Goal: Task Accomplishment & Management: Manage account settings

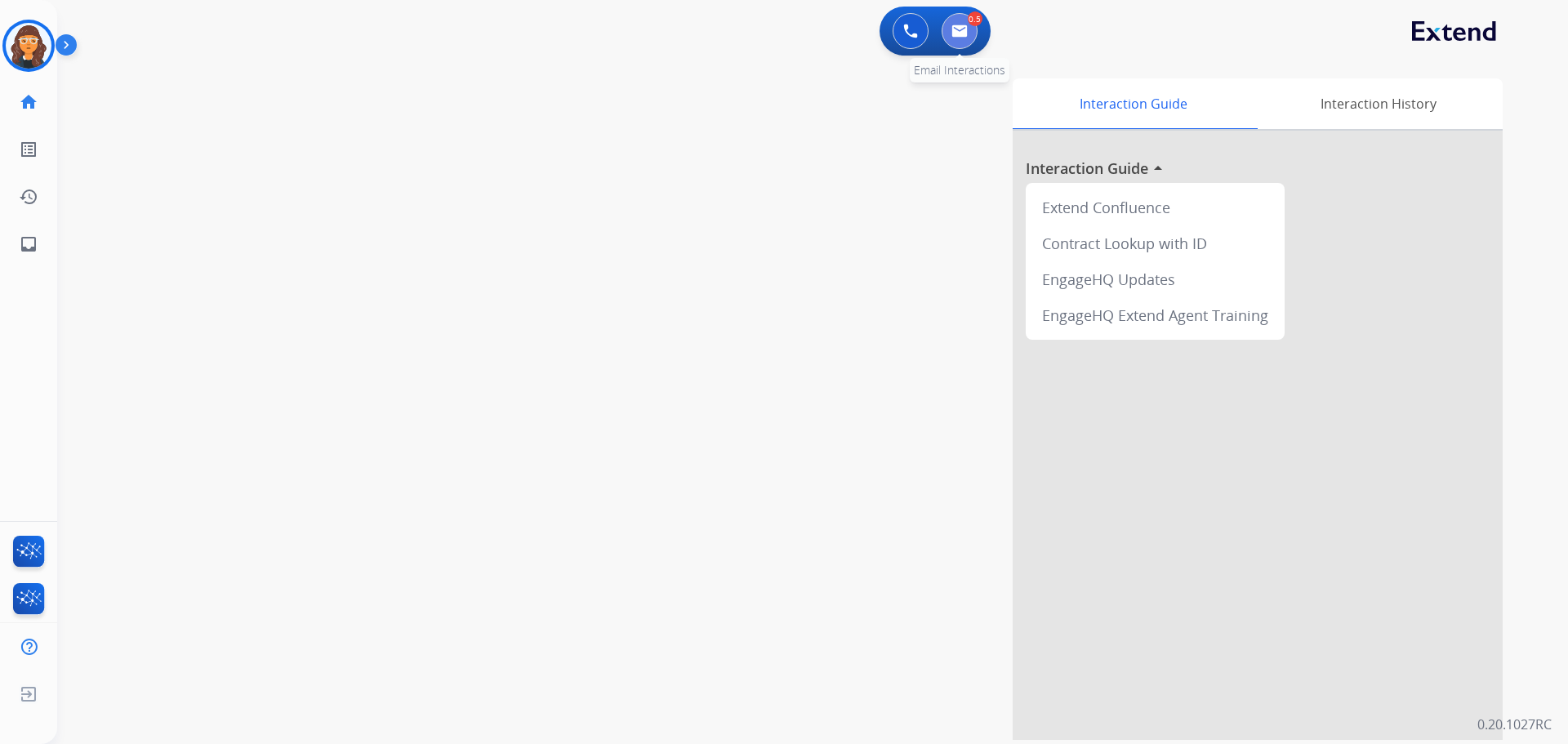
click at [959, 30] on img at bounding box center [959, 31] width 16 height 13
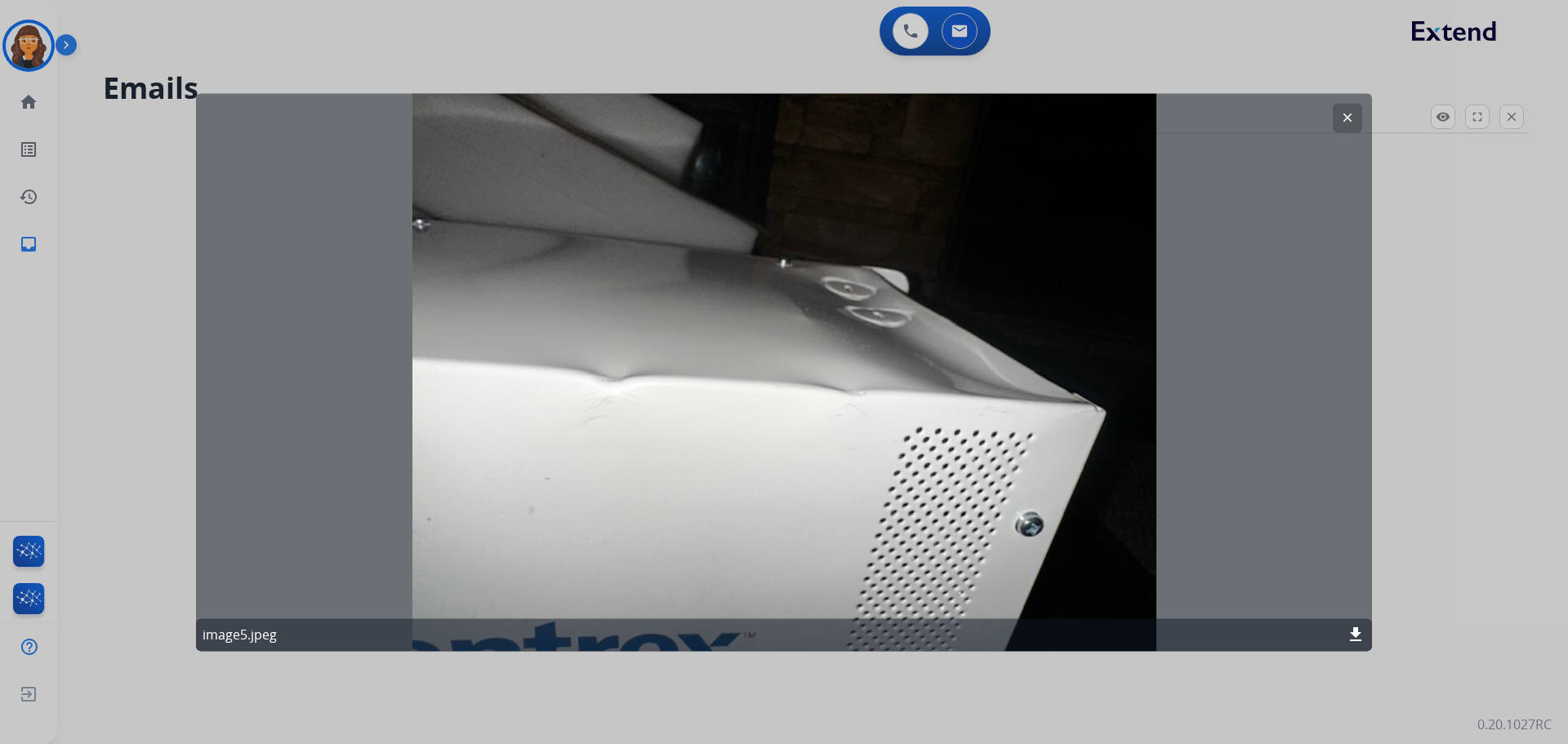
select select "**********"
click at [1343, 115] on mat-icon "clear" at bounding box center [1346, 117] width 14 height 14
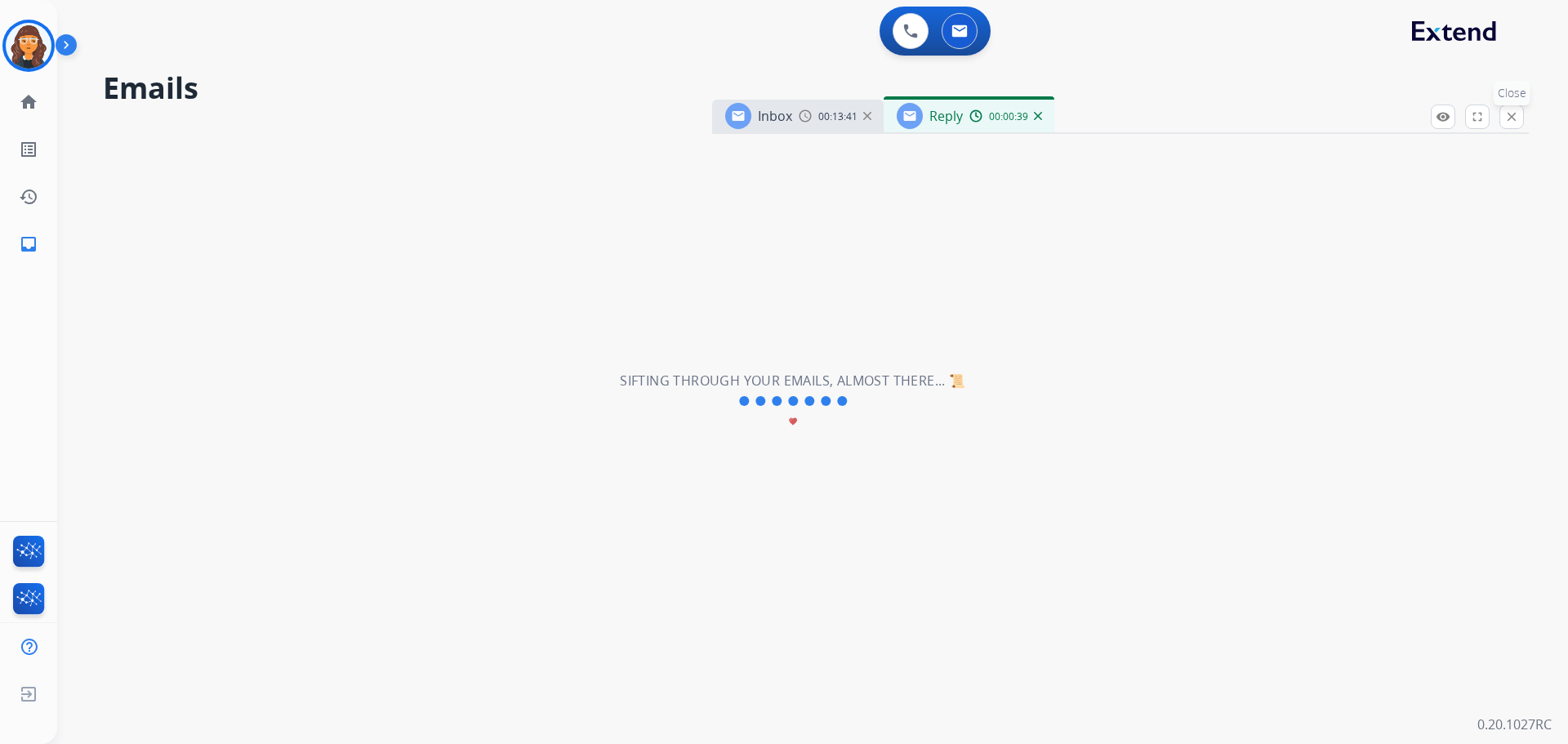
click at [1502, 118] on button "close Close" at bounding box center [1511, 116] width 24 height 24
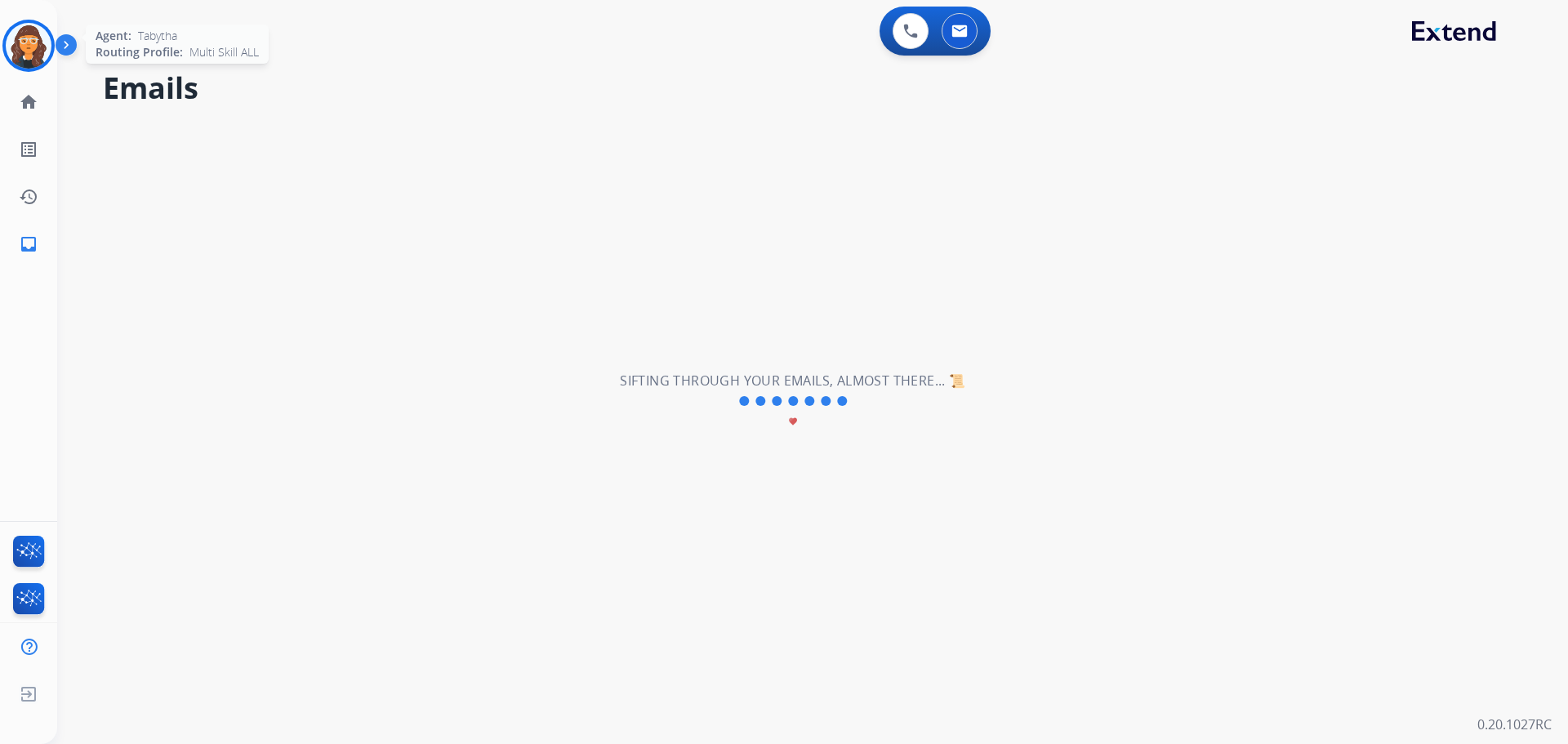
click at [29, 44] on img at bounding box center [29, 45] width 45 height 45
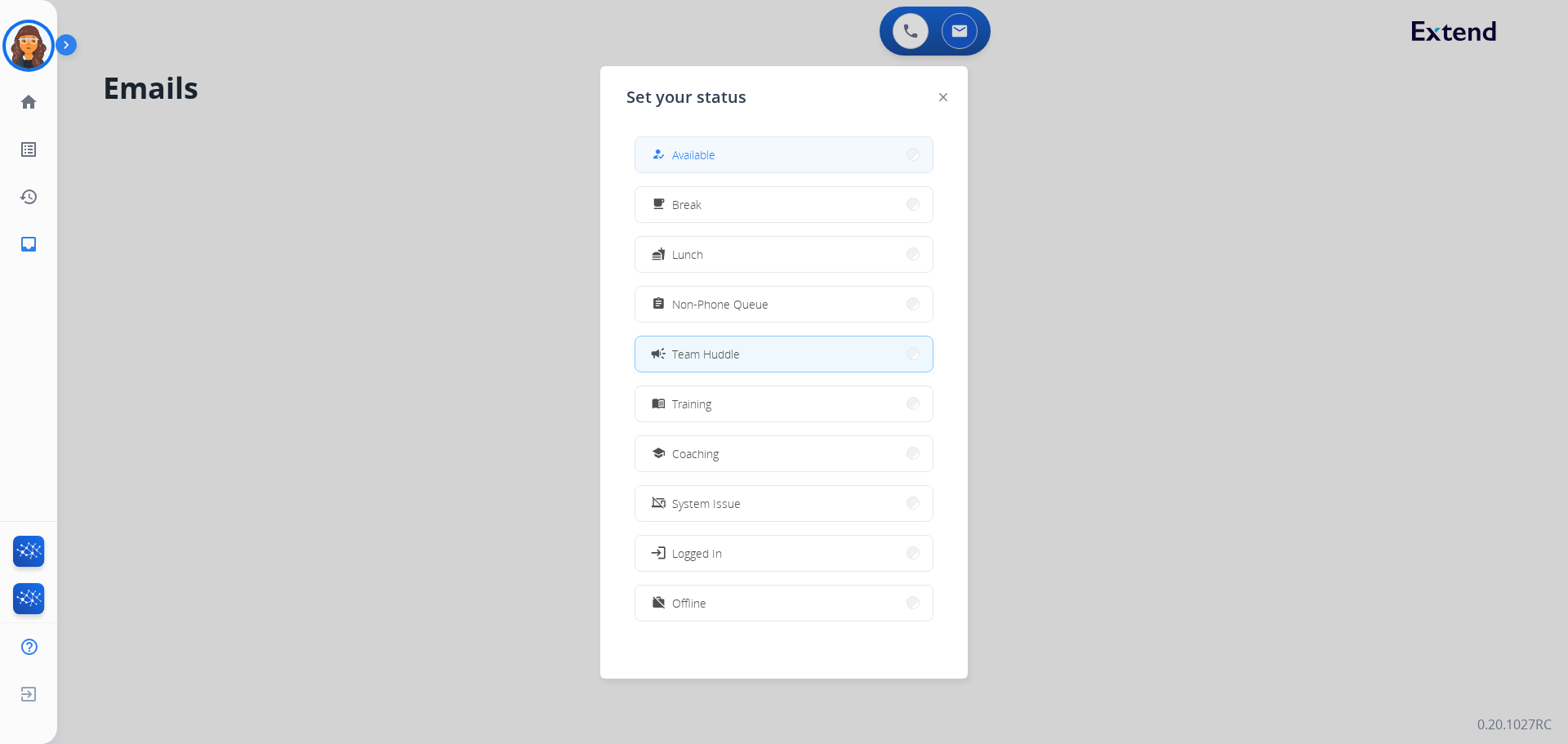
click at [691, 158] on span "Available" at bounding box center [693, 154] width 43 height 17
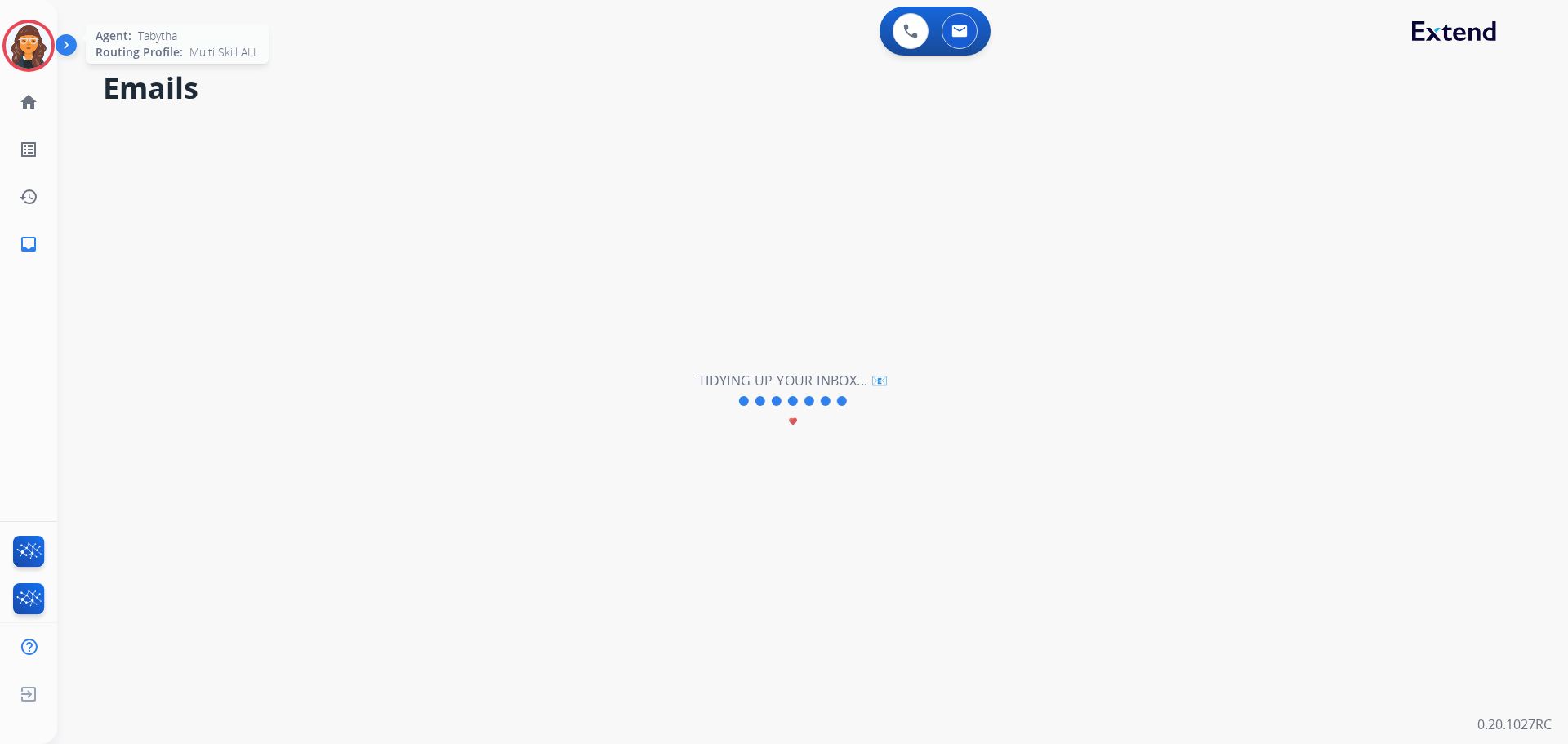
click at [22, 35] on img at bounding box center [29, 45] width 45 height 45
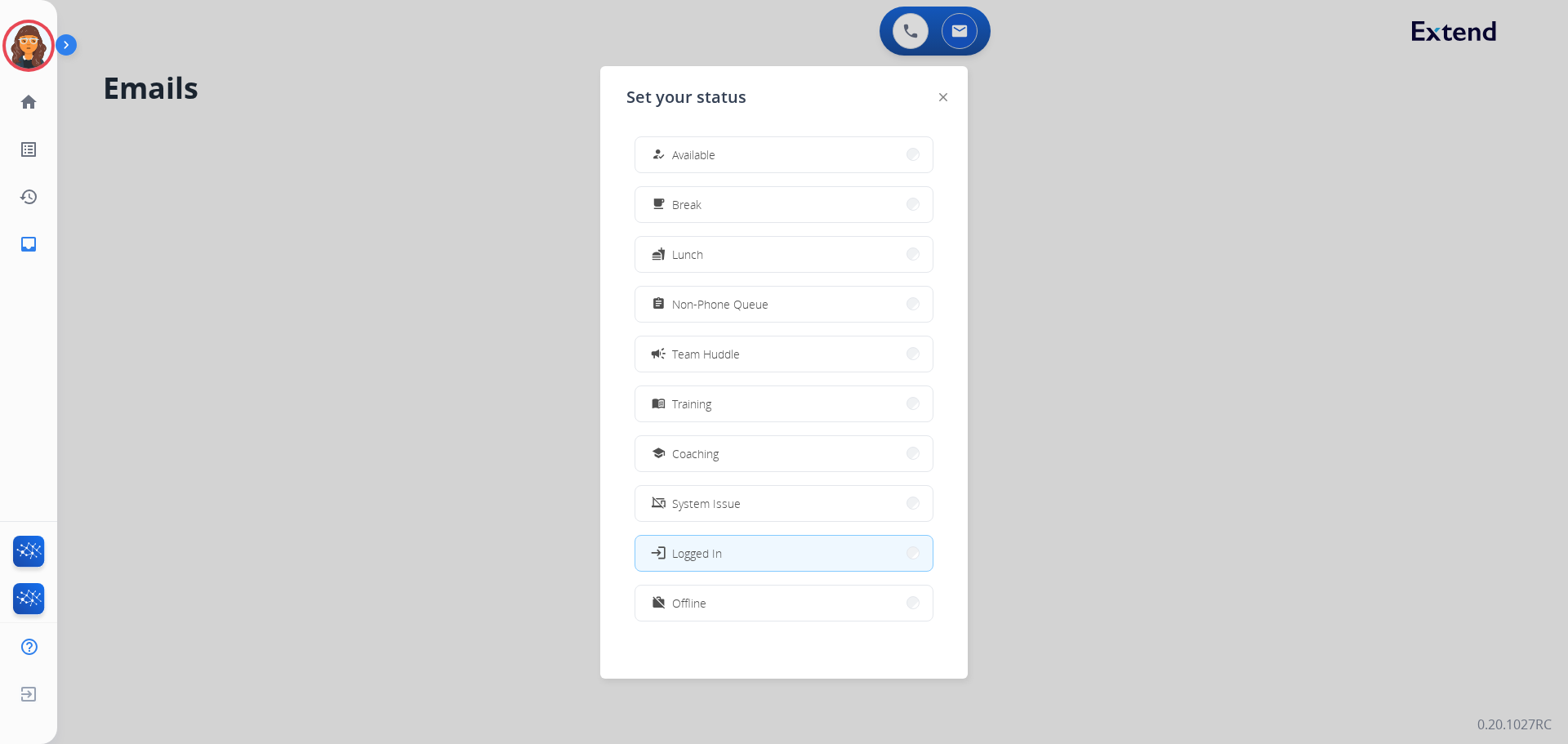
click at [728, 152] on button "how_to_reg Available" at bounding box center [784, 155] width 297 height 35
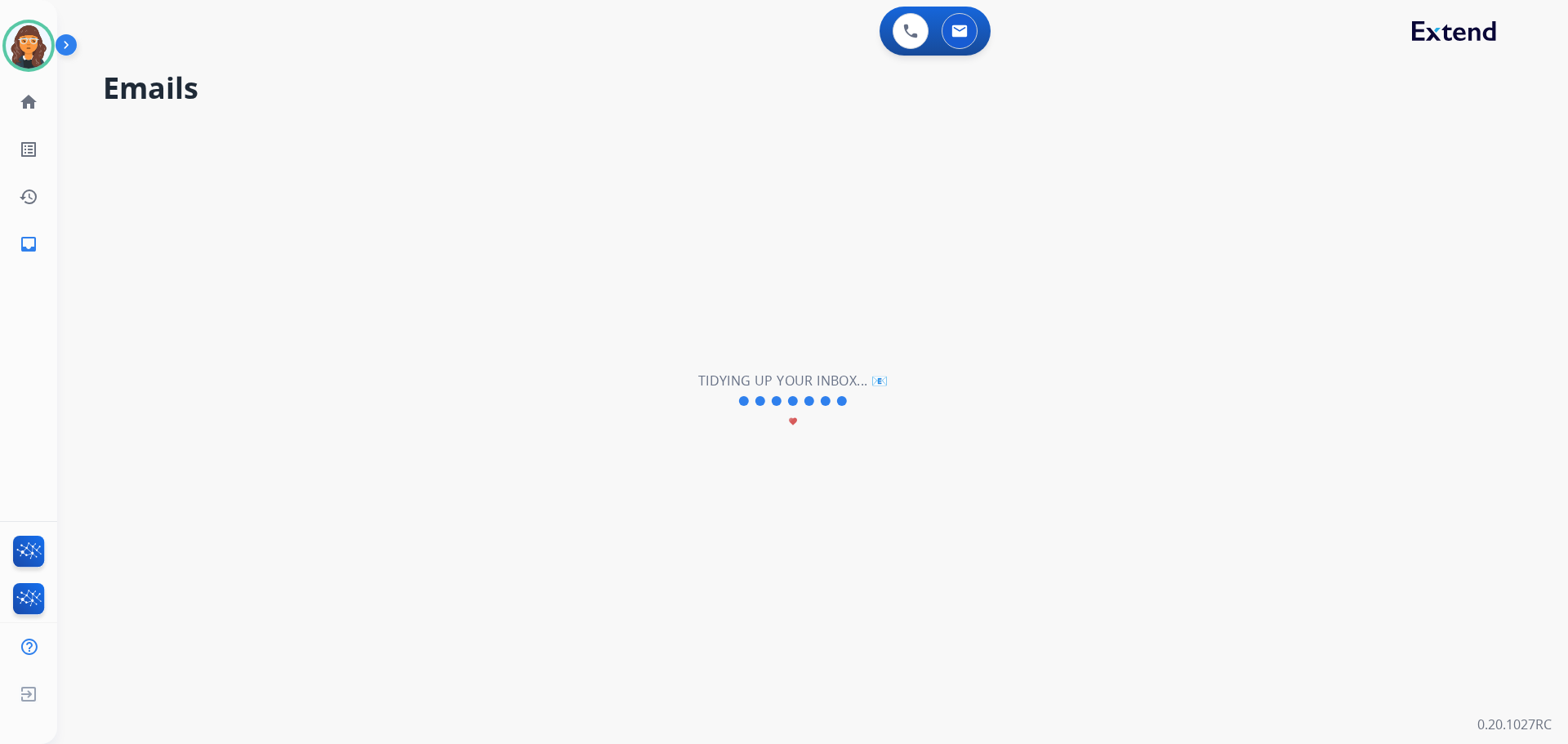
click at [907, 11] on div "0 Voice Interactions 0 Email Interactions" at bounding box center [935, 31] width 111 height 49
click at [907, 31] on img at bounding box center [910, 30] width 14 height 14
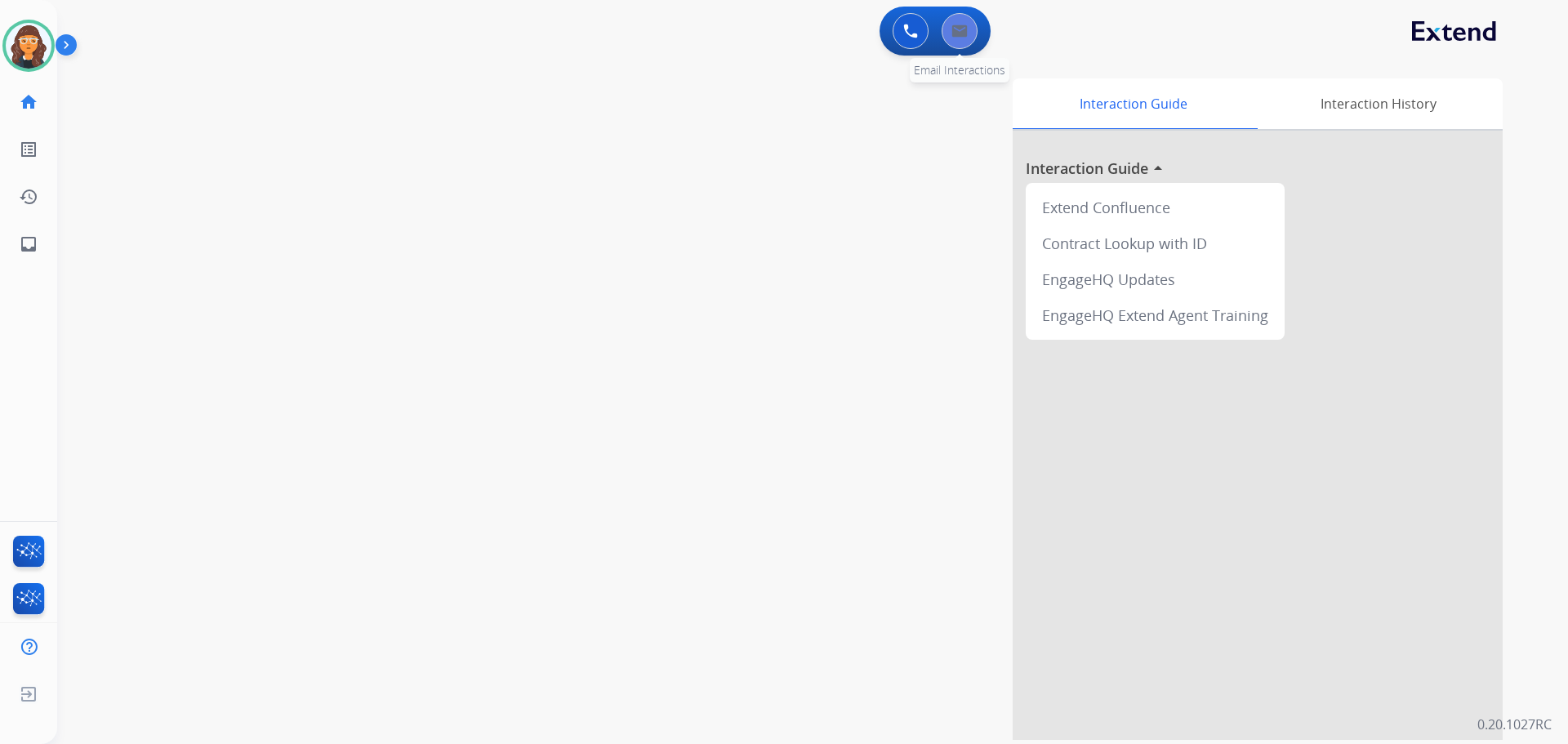
click at [964, 27] on img at bounding box center [959, 31] width 16 height 13
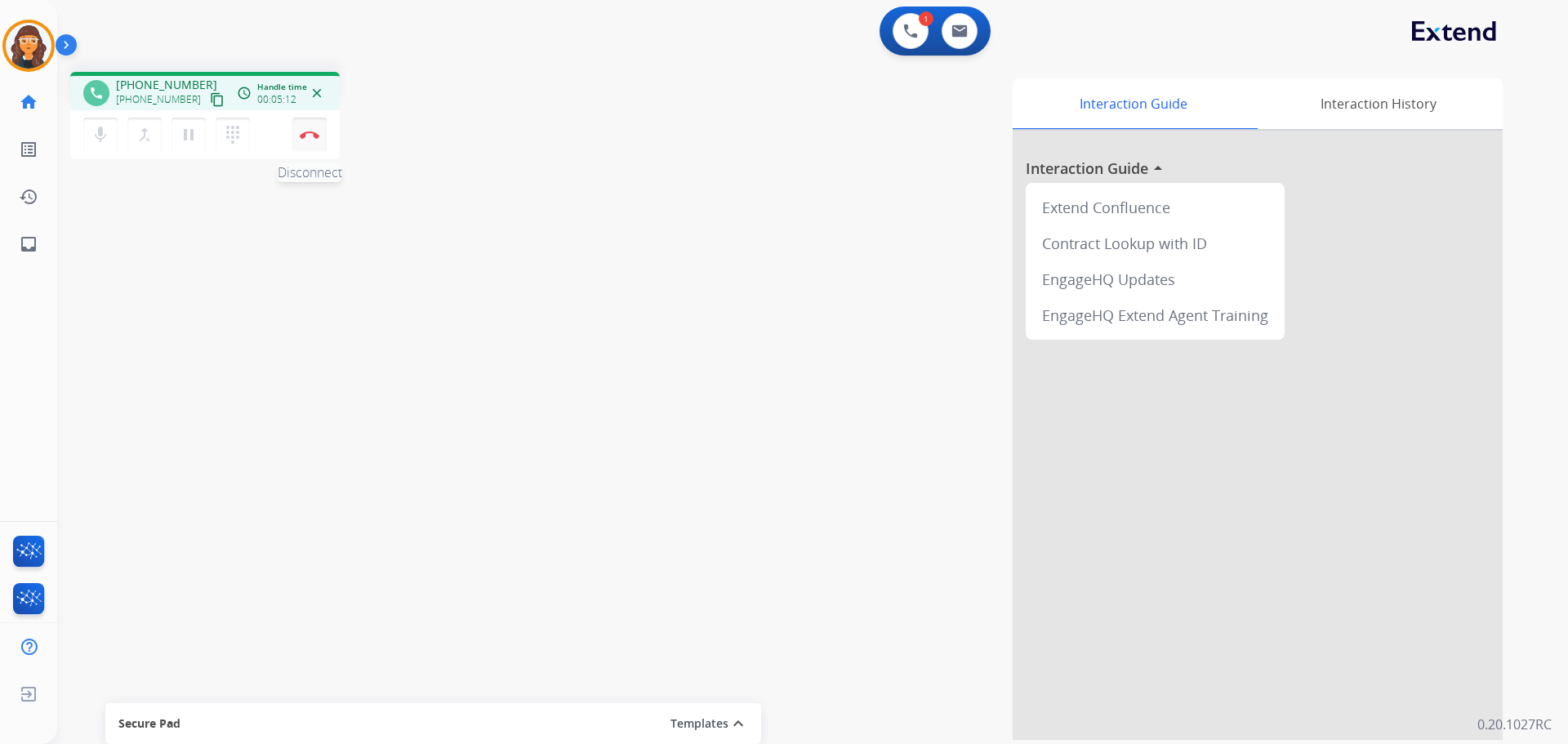
click at [315, 134] on img at bounding box center [309, 135] width 19 height 8
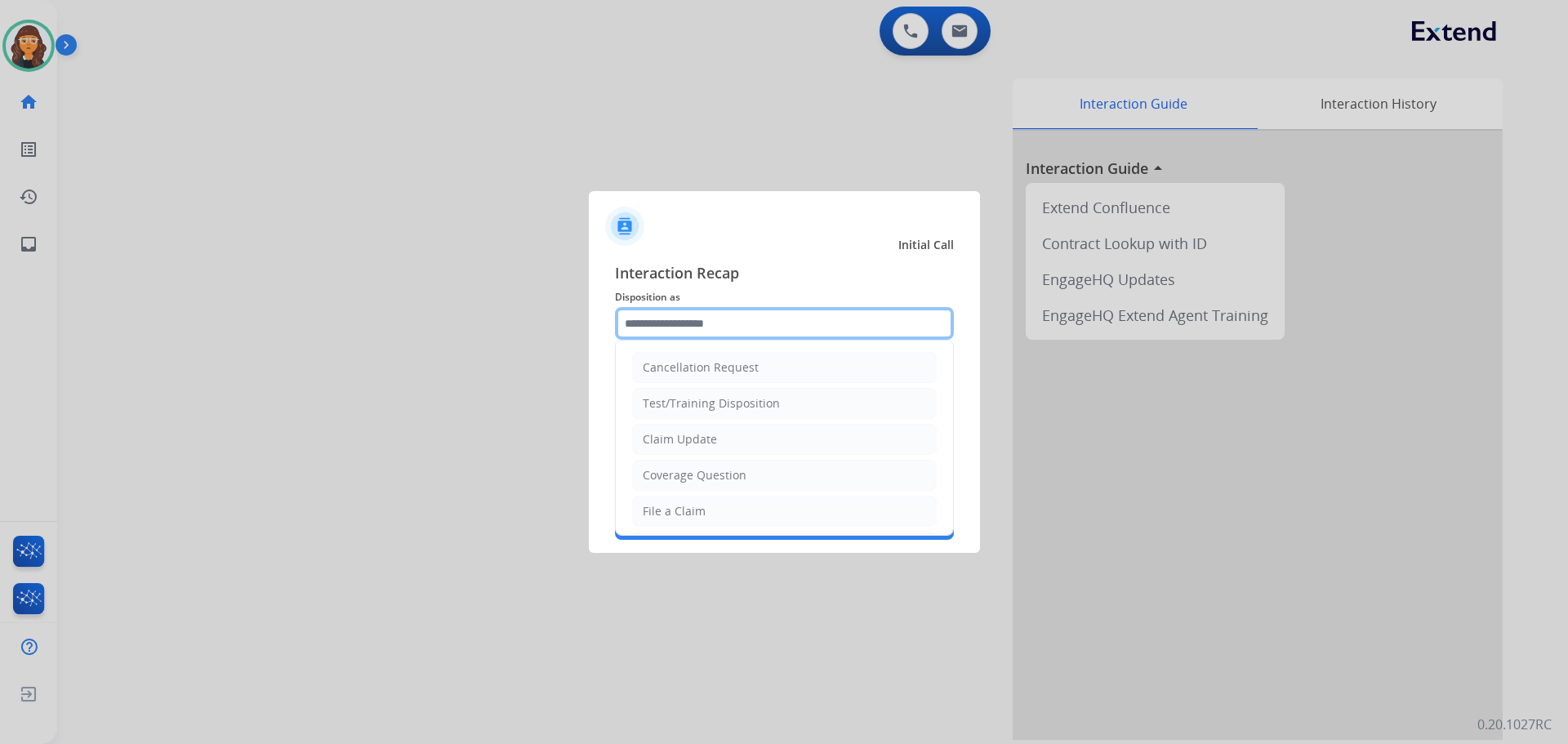
click at [700, 331] on input "text" at bounding box center [784, 323] width 339 height 33
click at [668, 474] on div "Coverage Question" at bounding box center [694, 474] width 104 height 16
type input "**********"
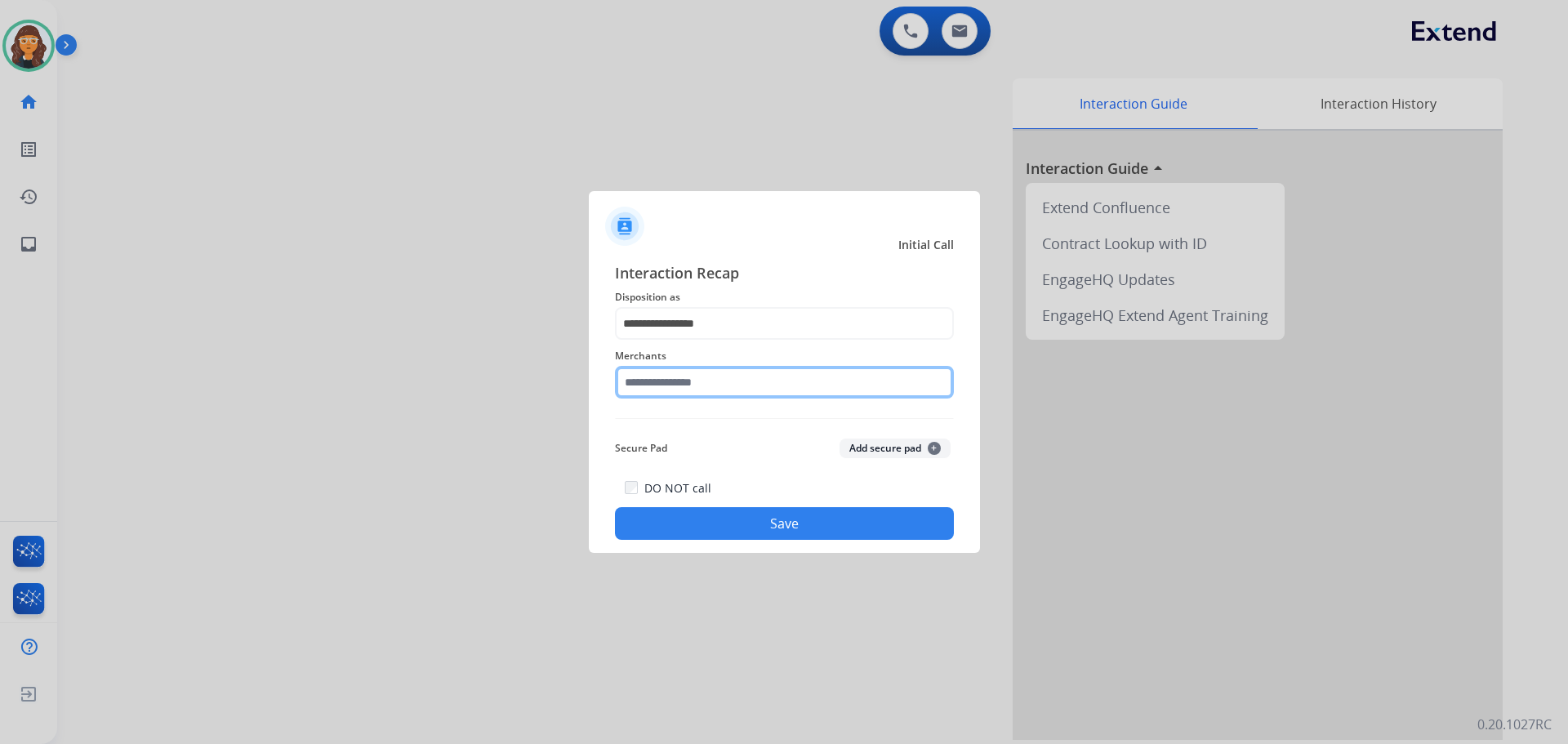
click at [661, 378] on input "text" at bounding box center [784, 382] width 339 height 33
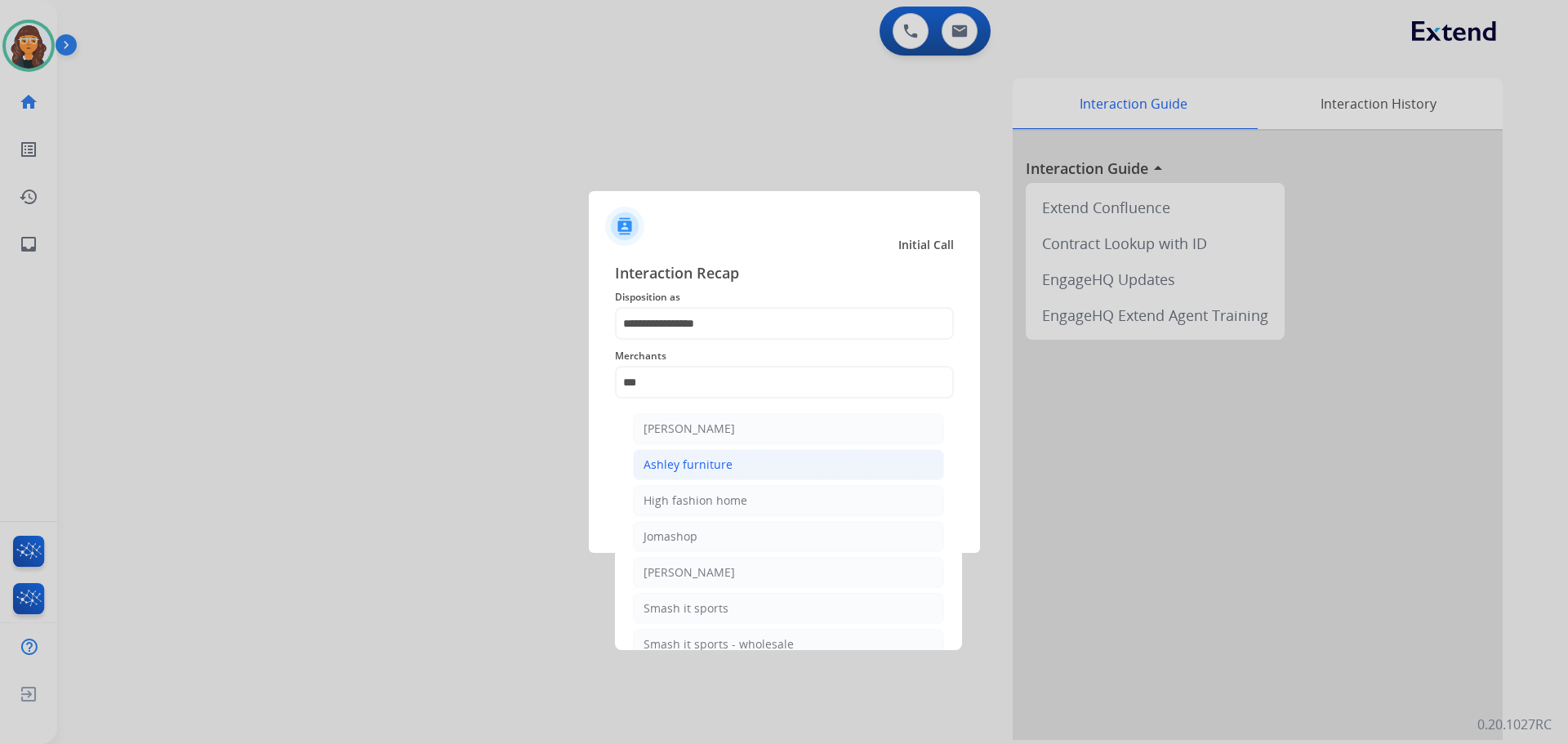
click at [689, 452] on li "Ashley furniture" at bounding box center [788, 464] width 311 height 31
type input "**********"
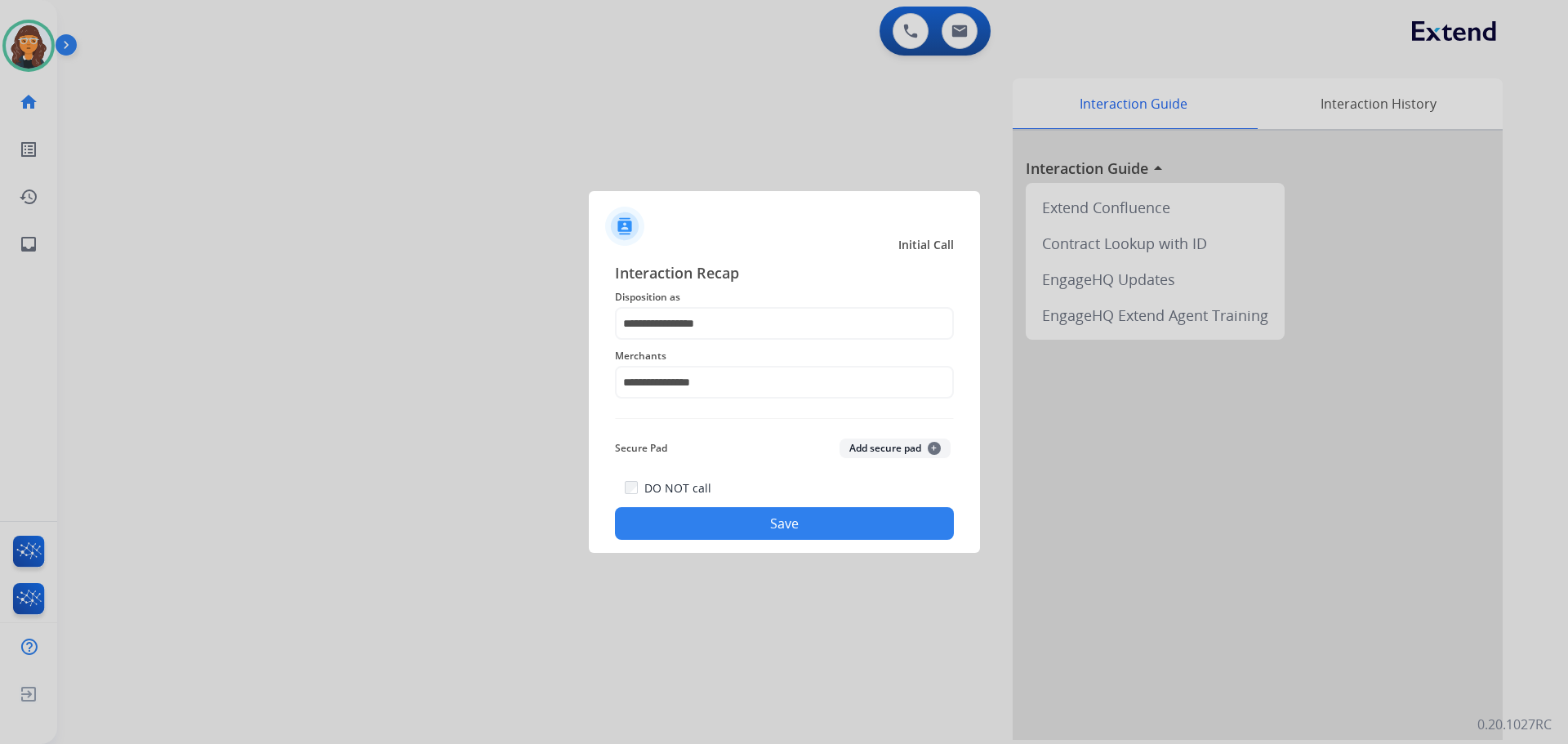
click at [708, 538] on button "Save" at bounding box center [784, 523] width 339 height 33
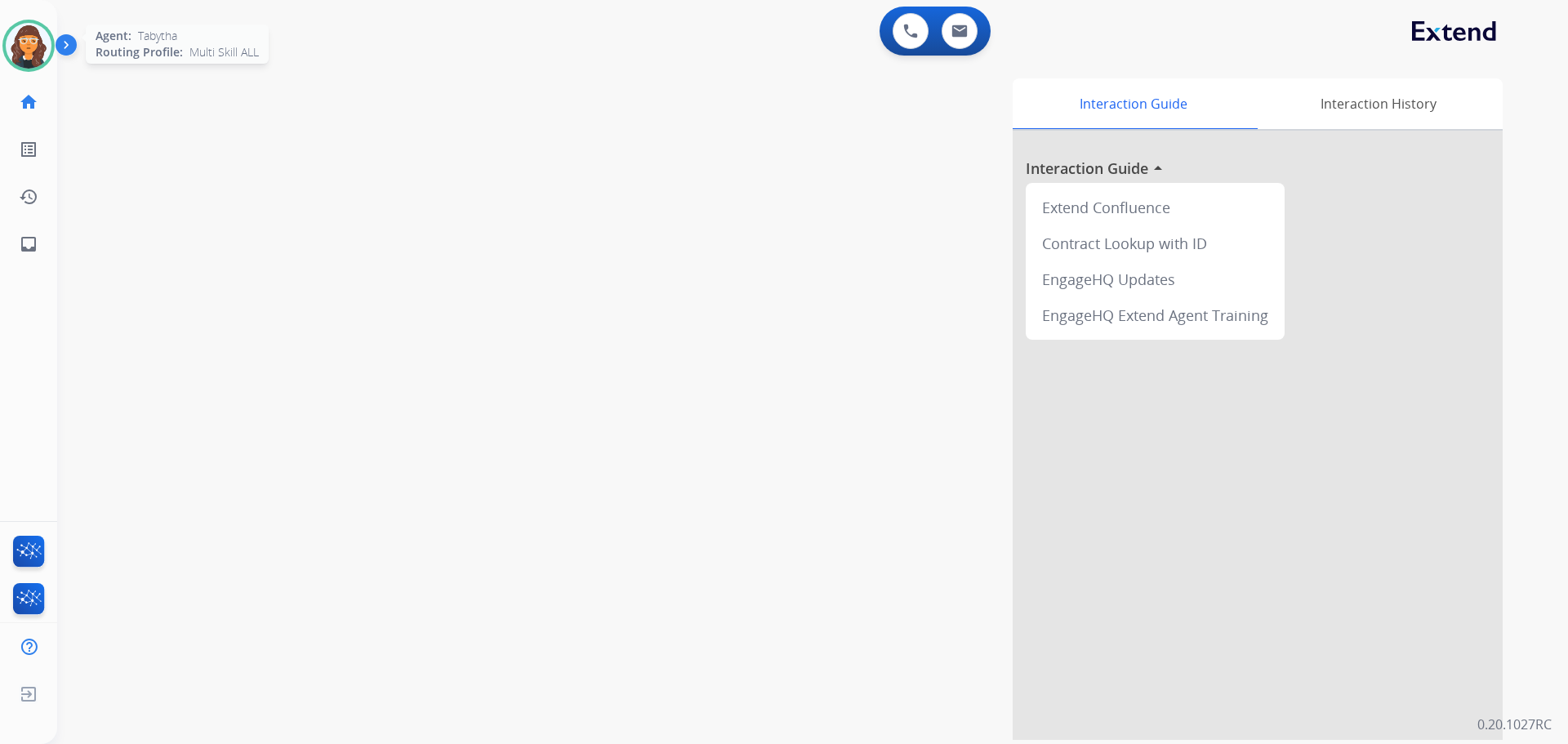
click at [24, 44] on img at bounding box center [29, 45] width 45 height 45
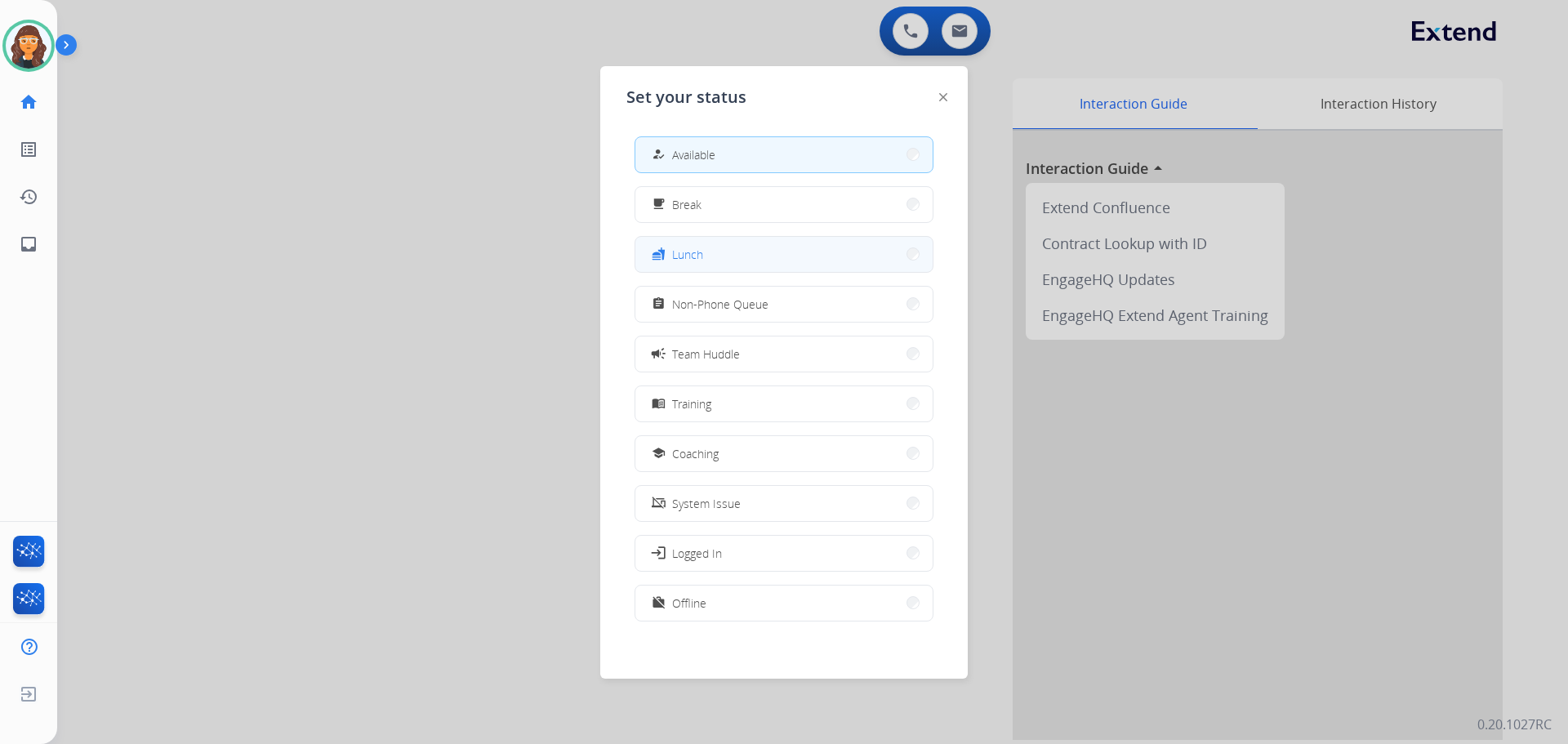
click at [696, 260] on span "Lunch" at bounding box center [688, 254] width 31 height 17
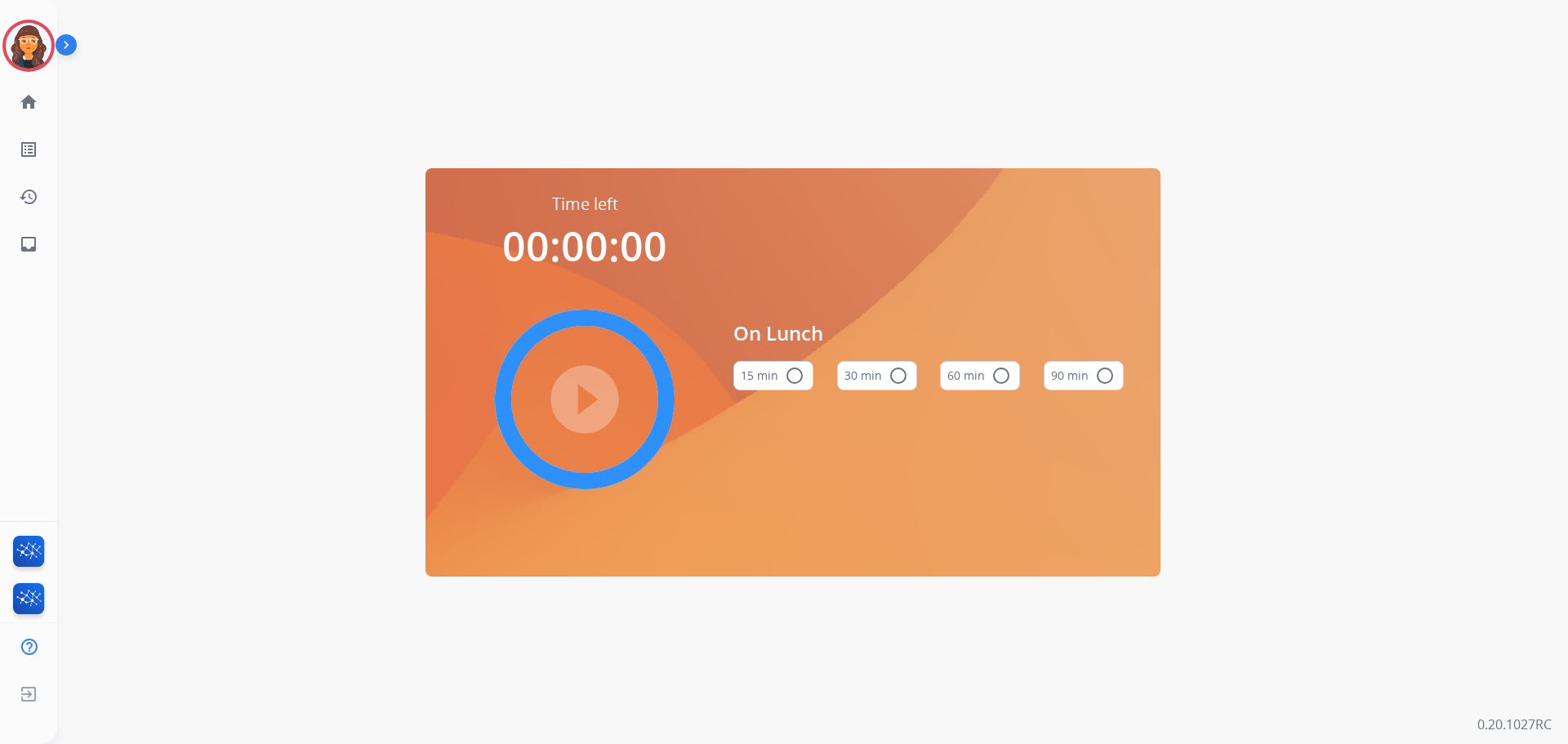
drag, startPoint x: 980, startPoint y: 382, endPoint x: 989, endPoint y: 381, distance: 9.1
click at [984, 381] on button "60 min radio_button_unchecked" at bounding box center [979, 375] width 80 height 29
click at [591, 405] on mat-icon "play_circle_filled" at bounding box center [584, 399] width 19 height 19
